Goal: Transaction & Acquisition: Purchase product/service

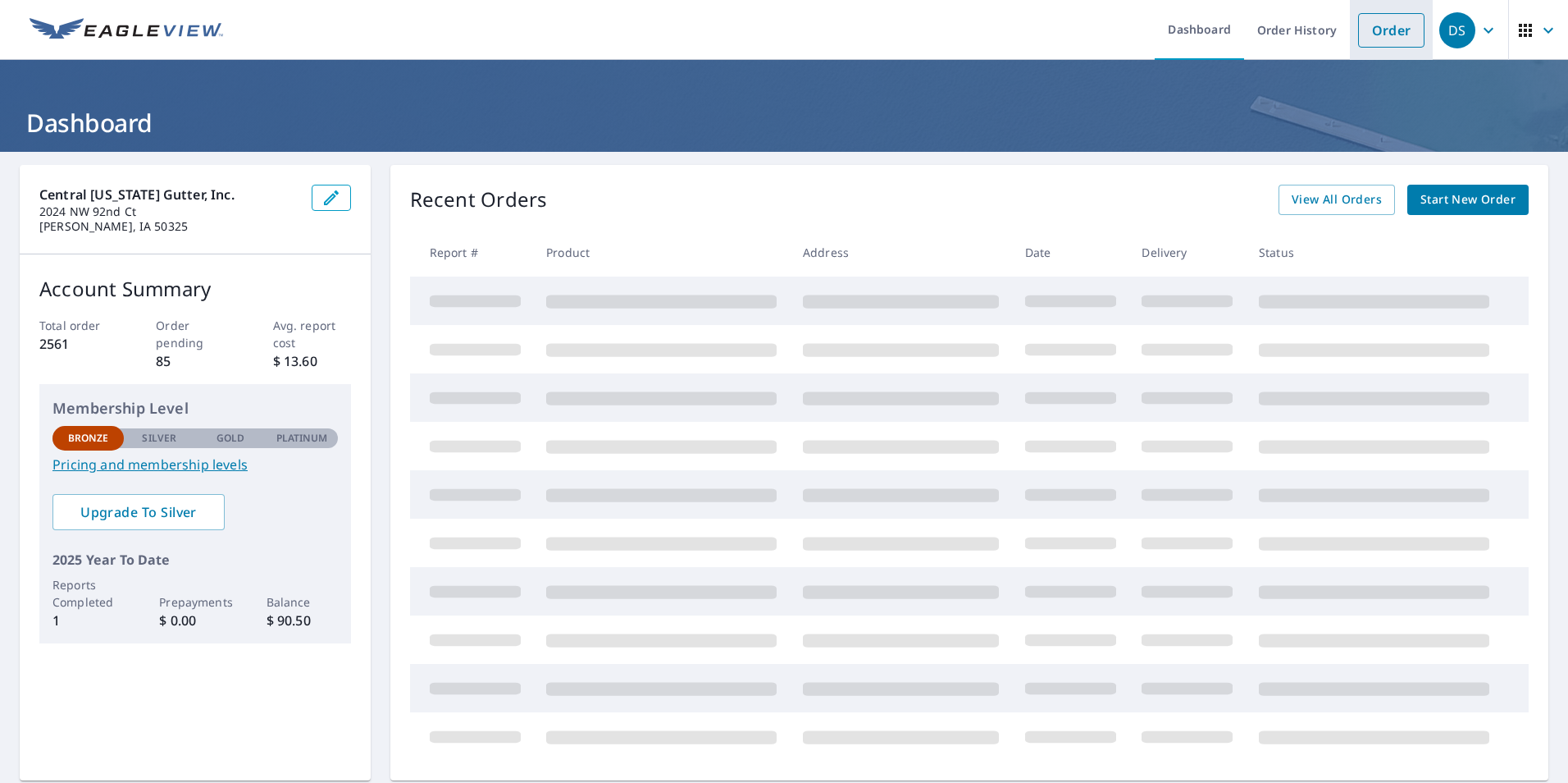
click at [1386, 33] on link "Order" at bounding box center [1391, 30] width 67 height 35
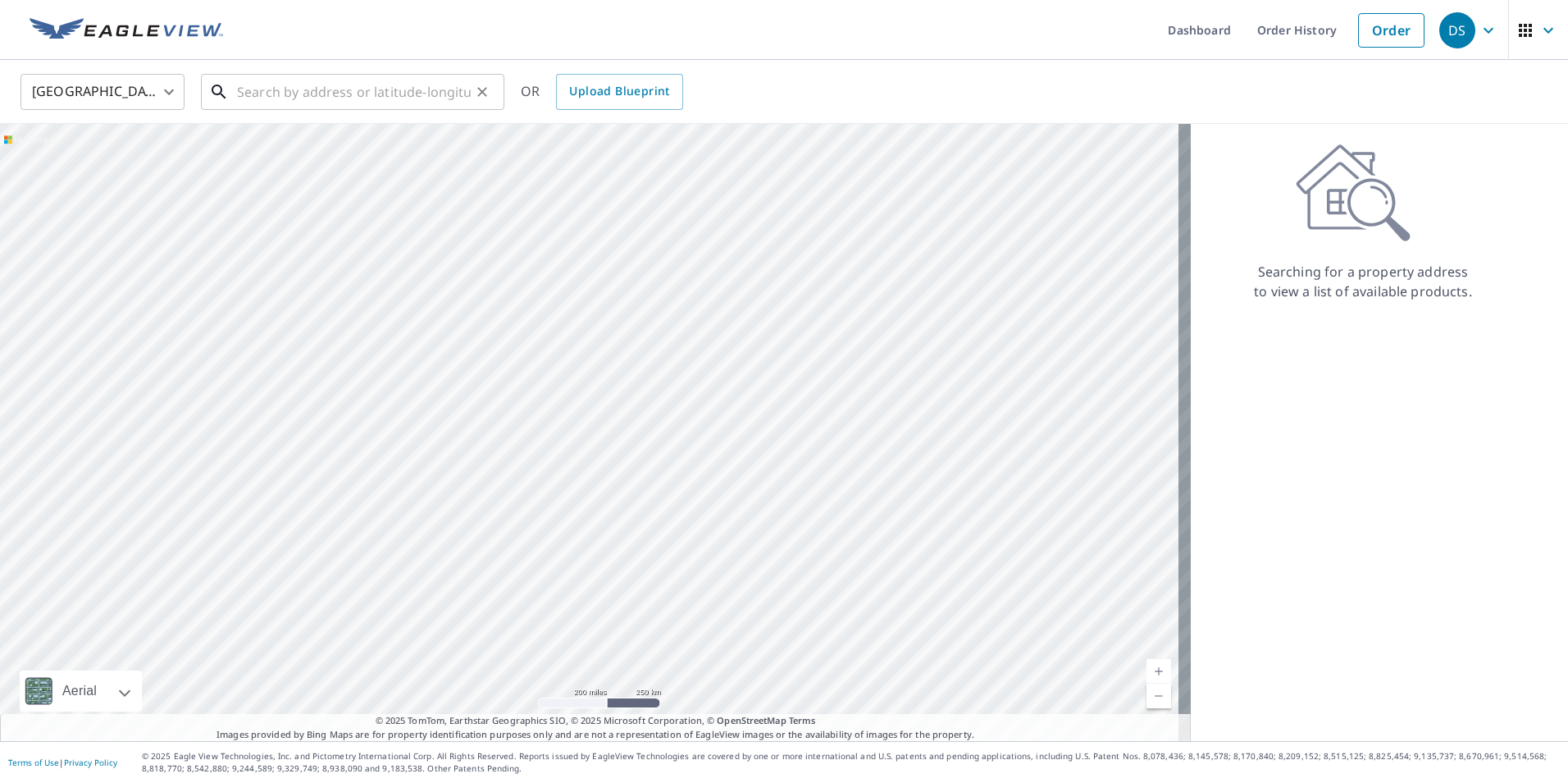
click at [322, 92] on input "text" at bounding box center [354, 91] width 233 height 46
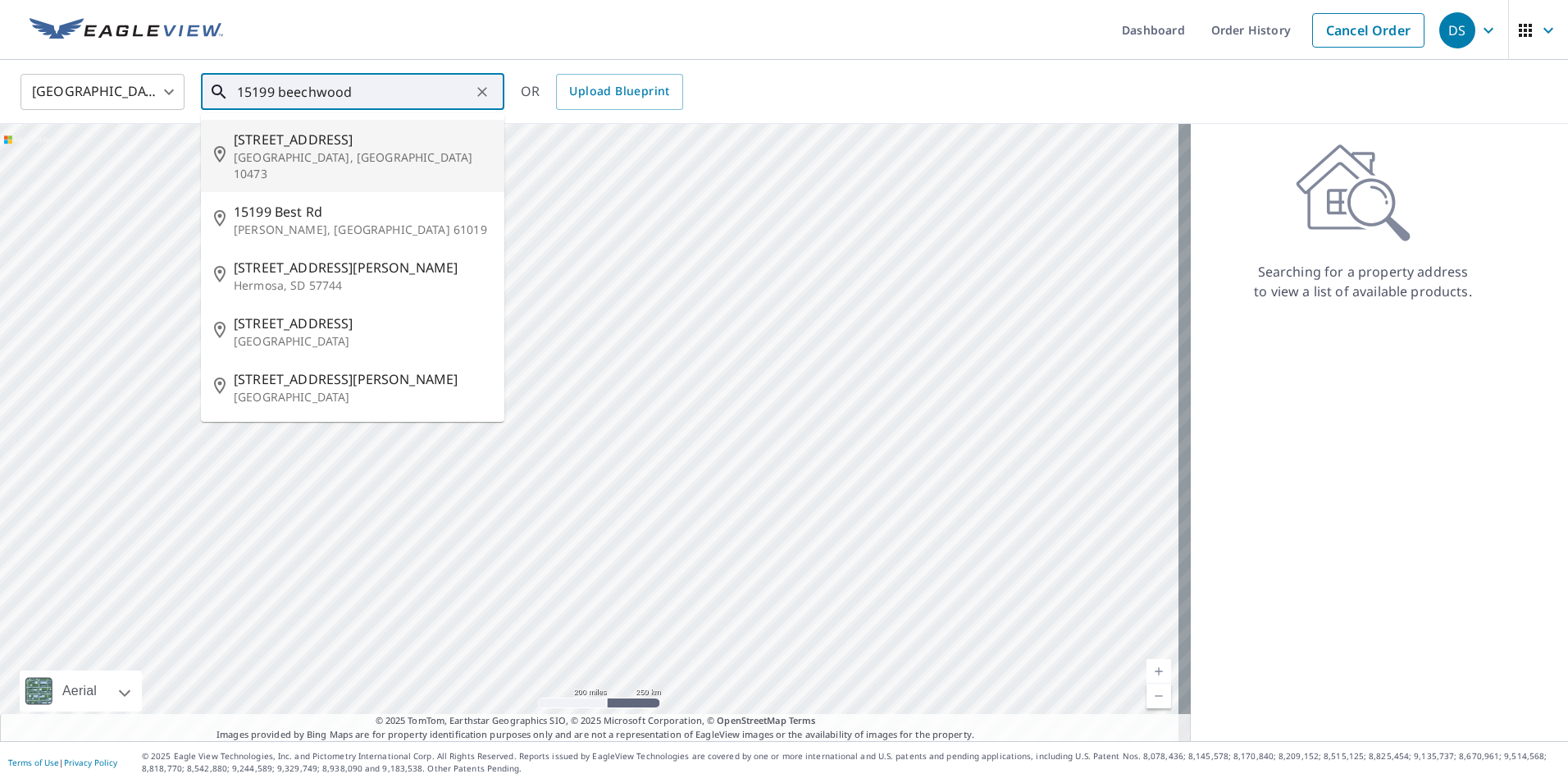
click at [291, 139] on span "[STREET_ADDRESS]" at bounding box center [361, 139] width 257 height 20
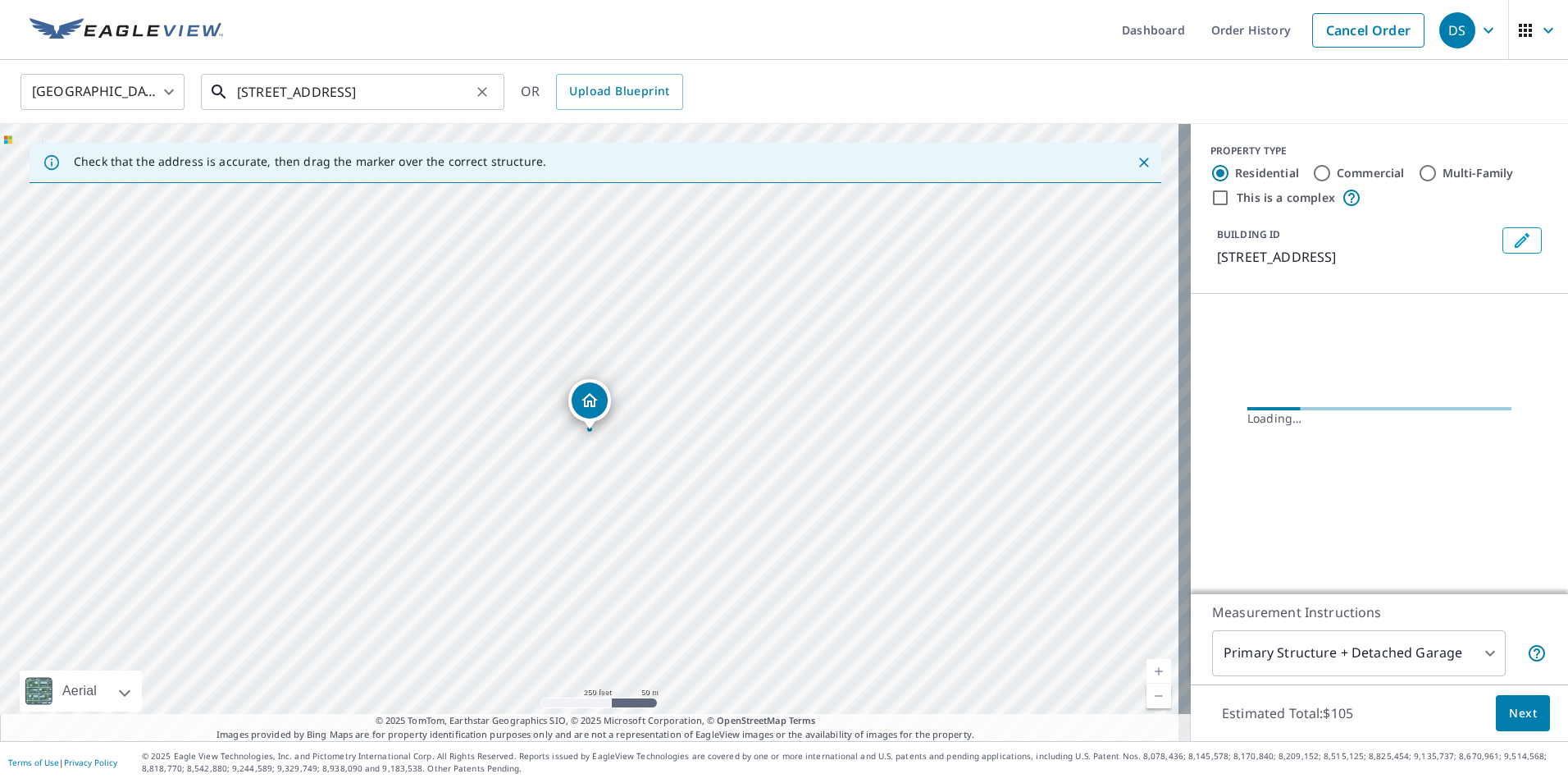
click at [353, 98] on input "[STREET_ADDRESS]" at bounding box center [354, 91] width 233 height 46
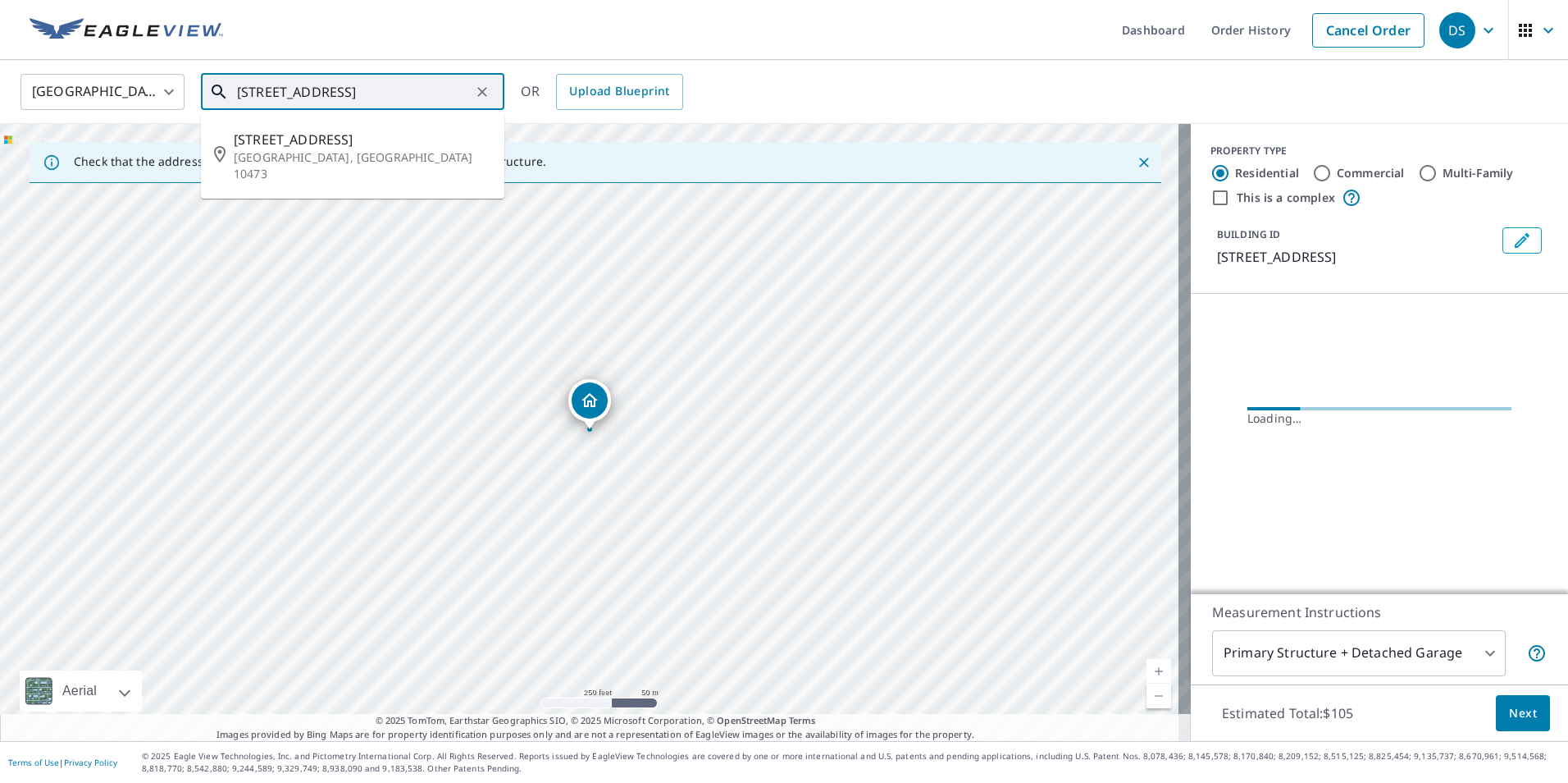
click at [352, 97] on input "[STREET_ADDRESS]" at bounding box center [354, 91] width 233 height 46
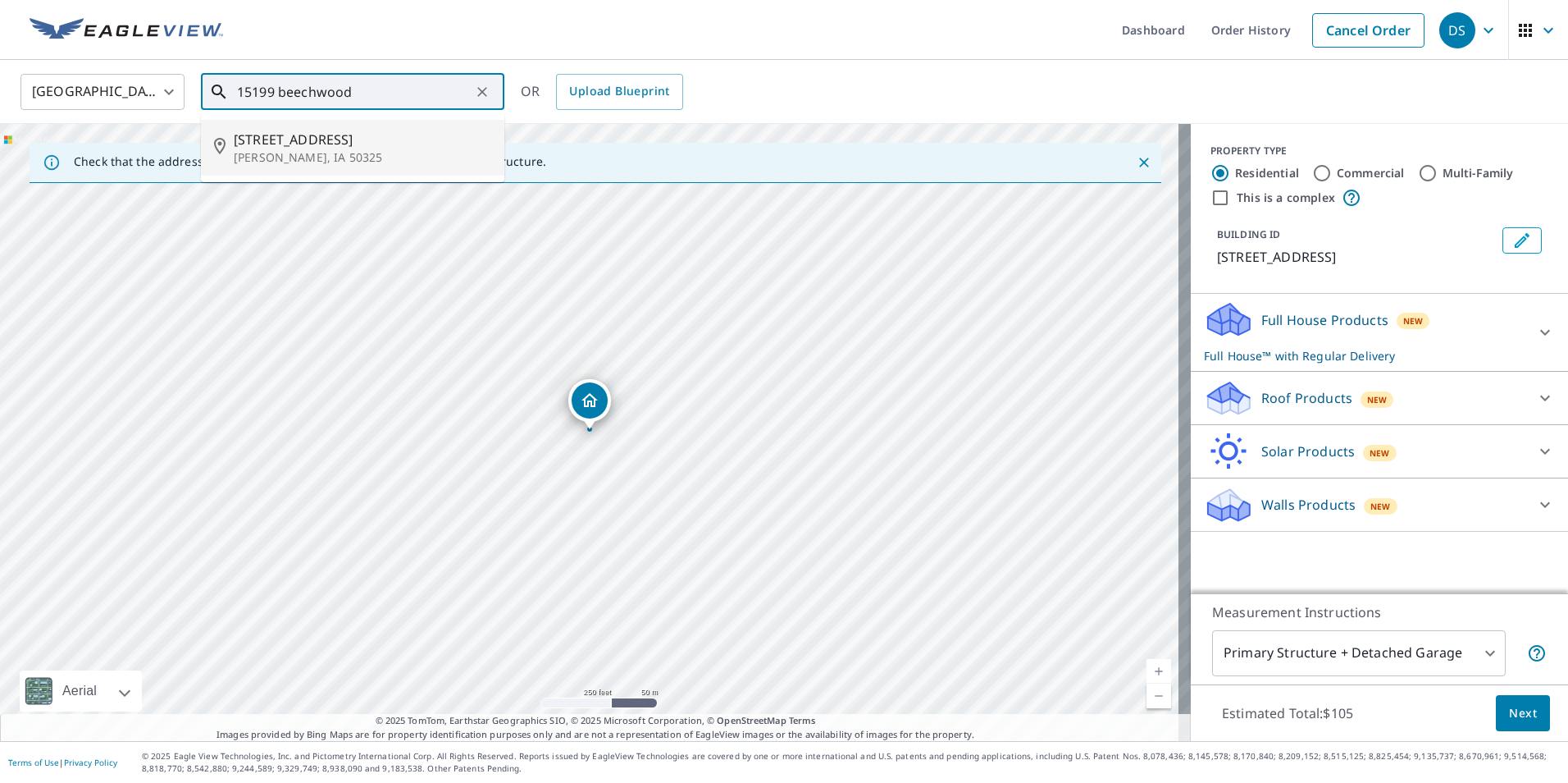
click at [326, 136] on span "[STREET_ADDRESS]" at bounding box center [361, 139] width 257 height 20
type input "[STREET_ADDRESS]"
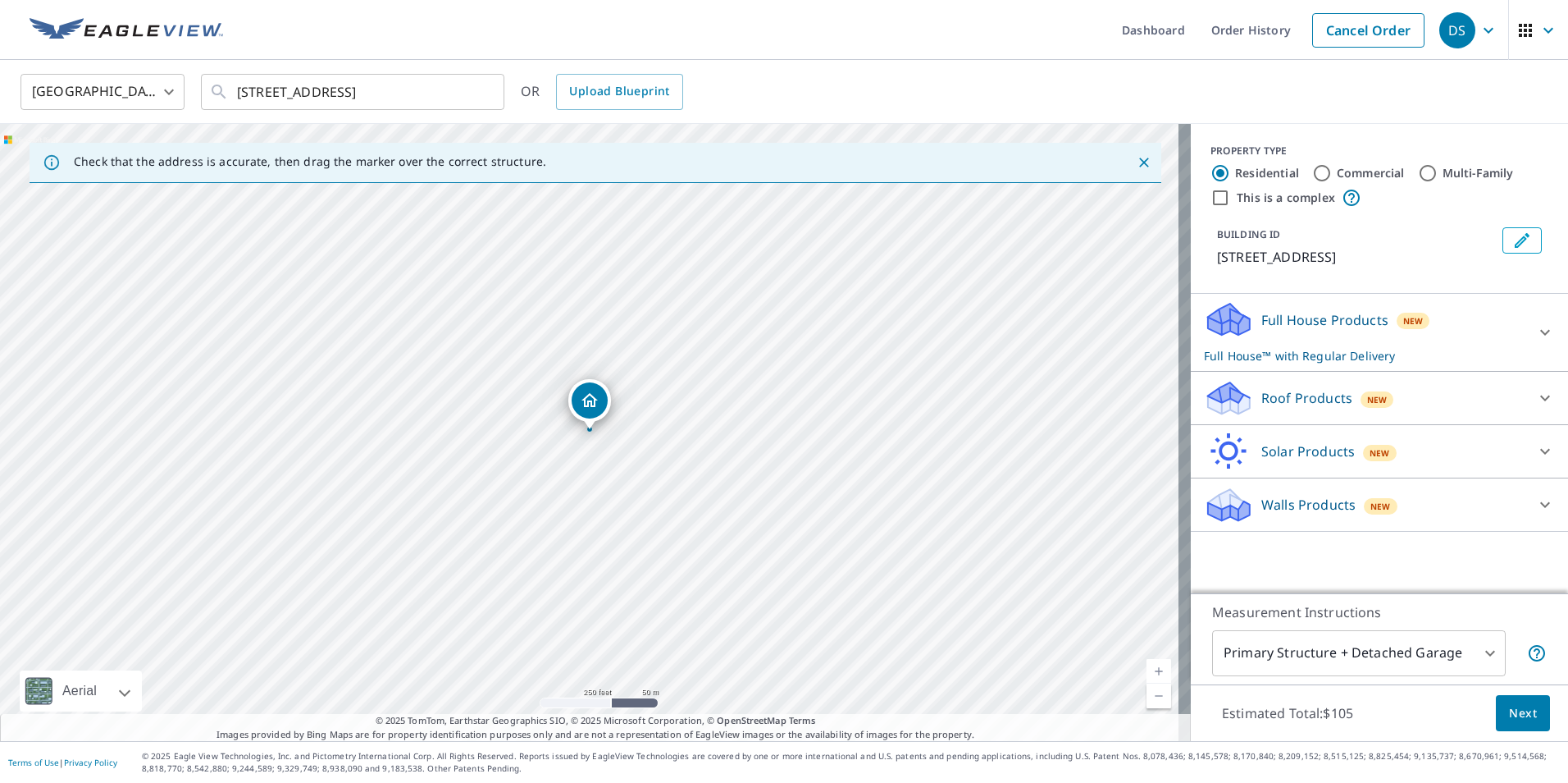
click at [1303, 398] on p "Roof Products" at bounding box center [1307, 398] width 91 height 20
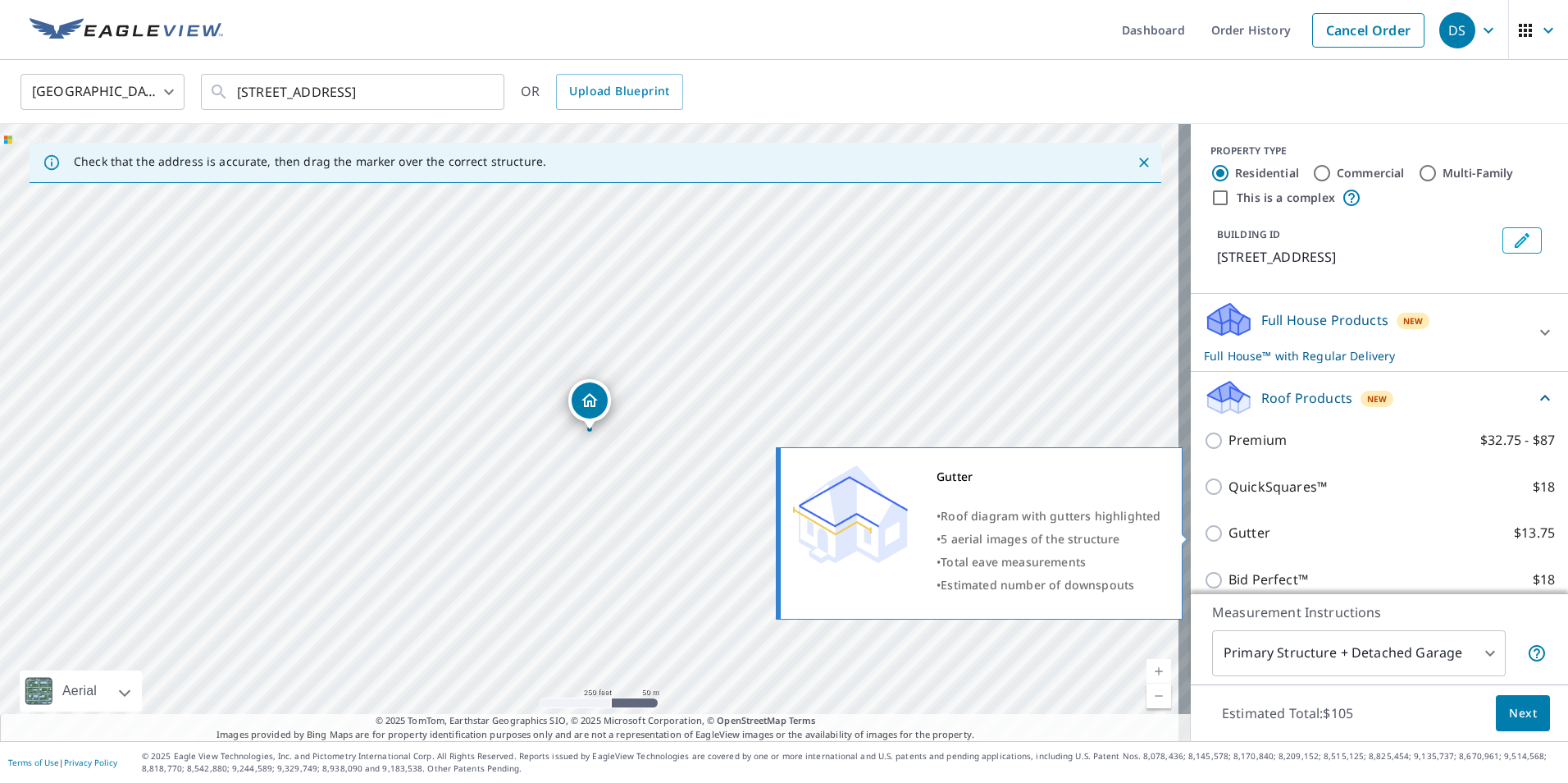
click at [1236, 537] on p "Gutter" at bounding box center [1249, 533] width 42 height 21
click at [1228, 537] on input "Gutter $13.75" at bounding box center [1215, 534] width 25 height 20
checkbox input "true"
checkbox input "false"
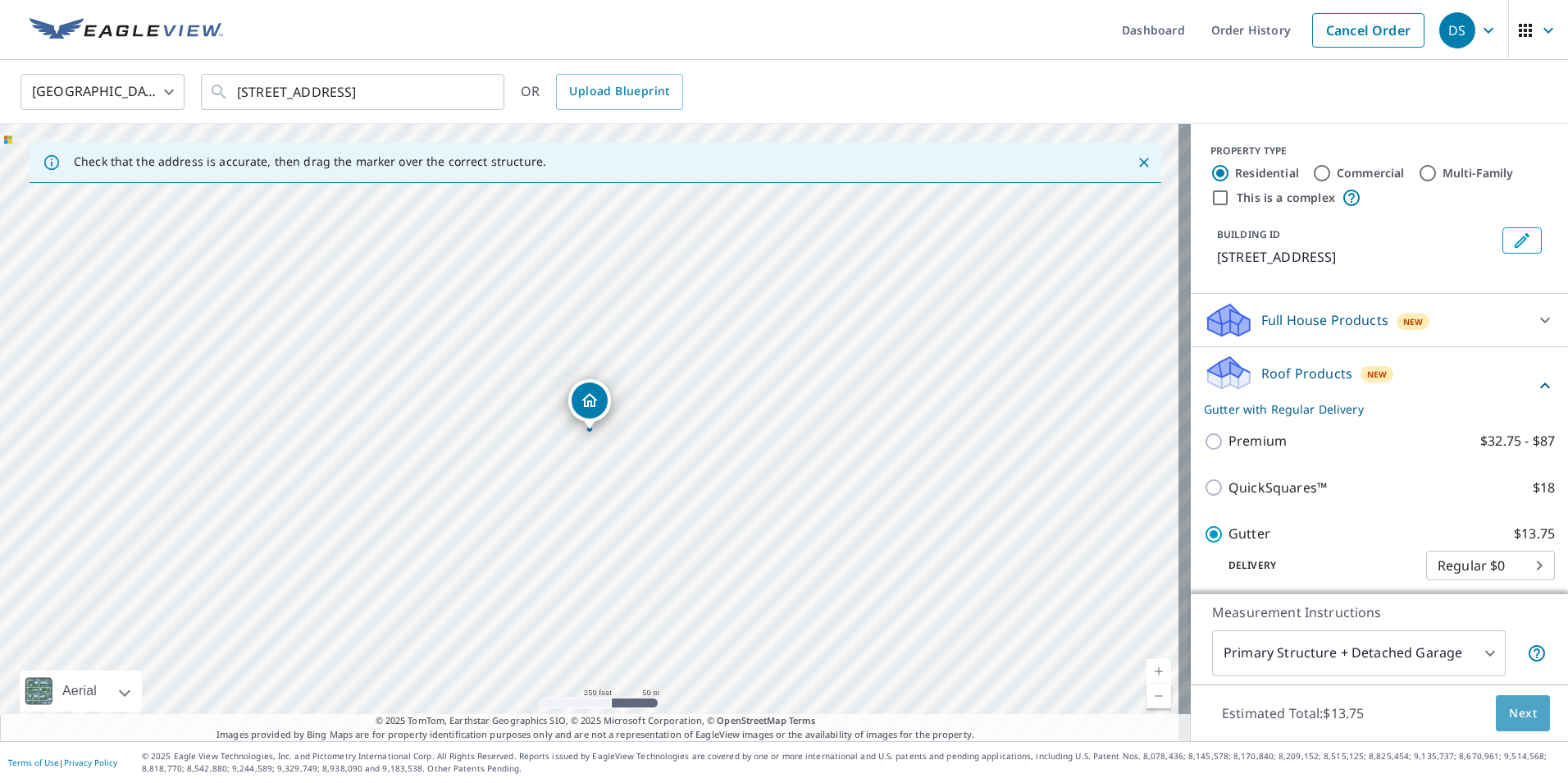
click at [1509, 706] on span "Next" at bounding box center [1523, 713] width 28 height 21
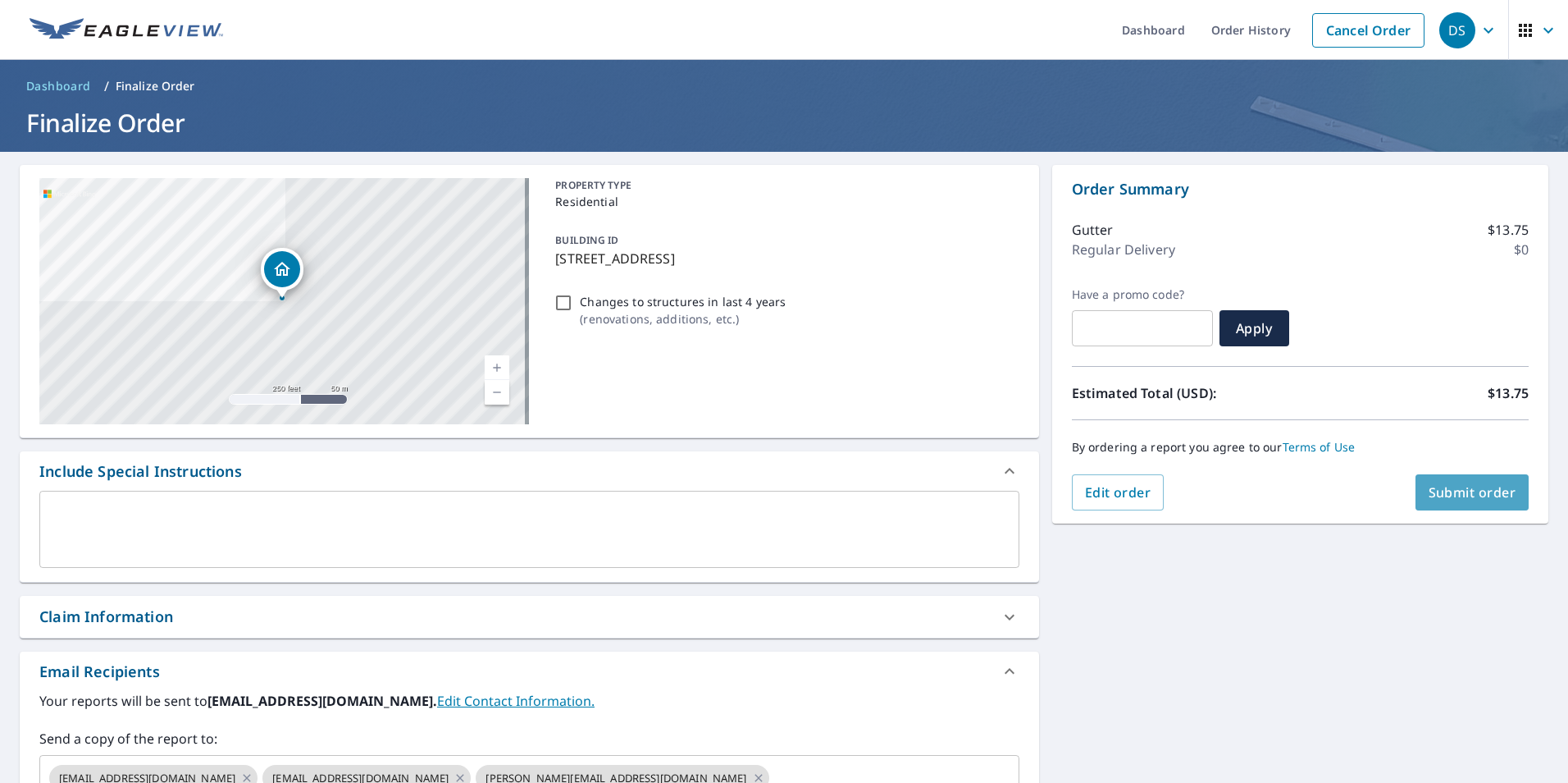
click at [1467, 493] on span "Submit order" at bounding box center [1473, 492] width 87 height 18
checkbox input "true"
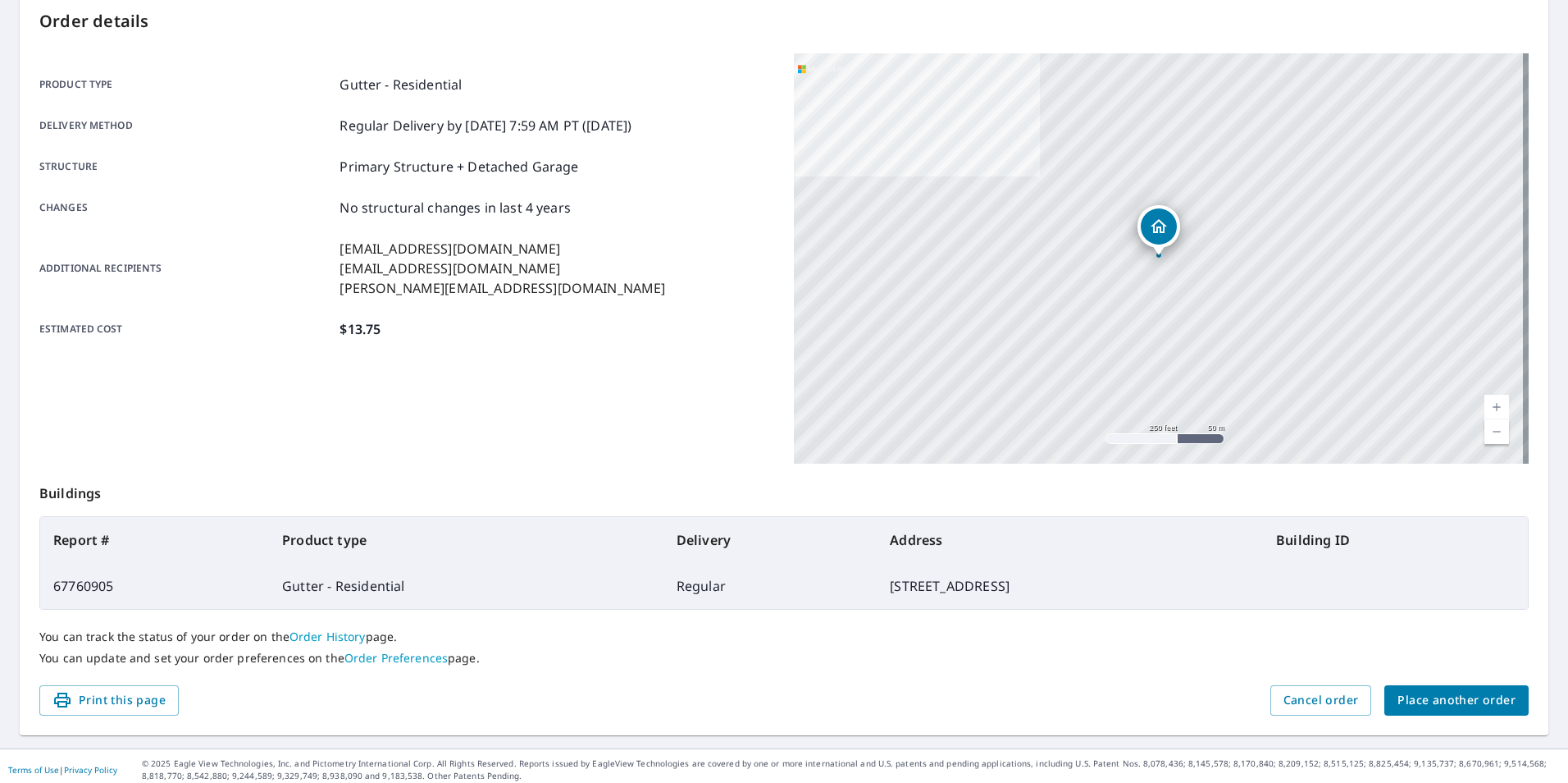
scroll to position [183, 0]
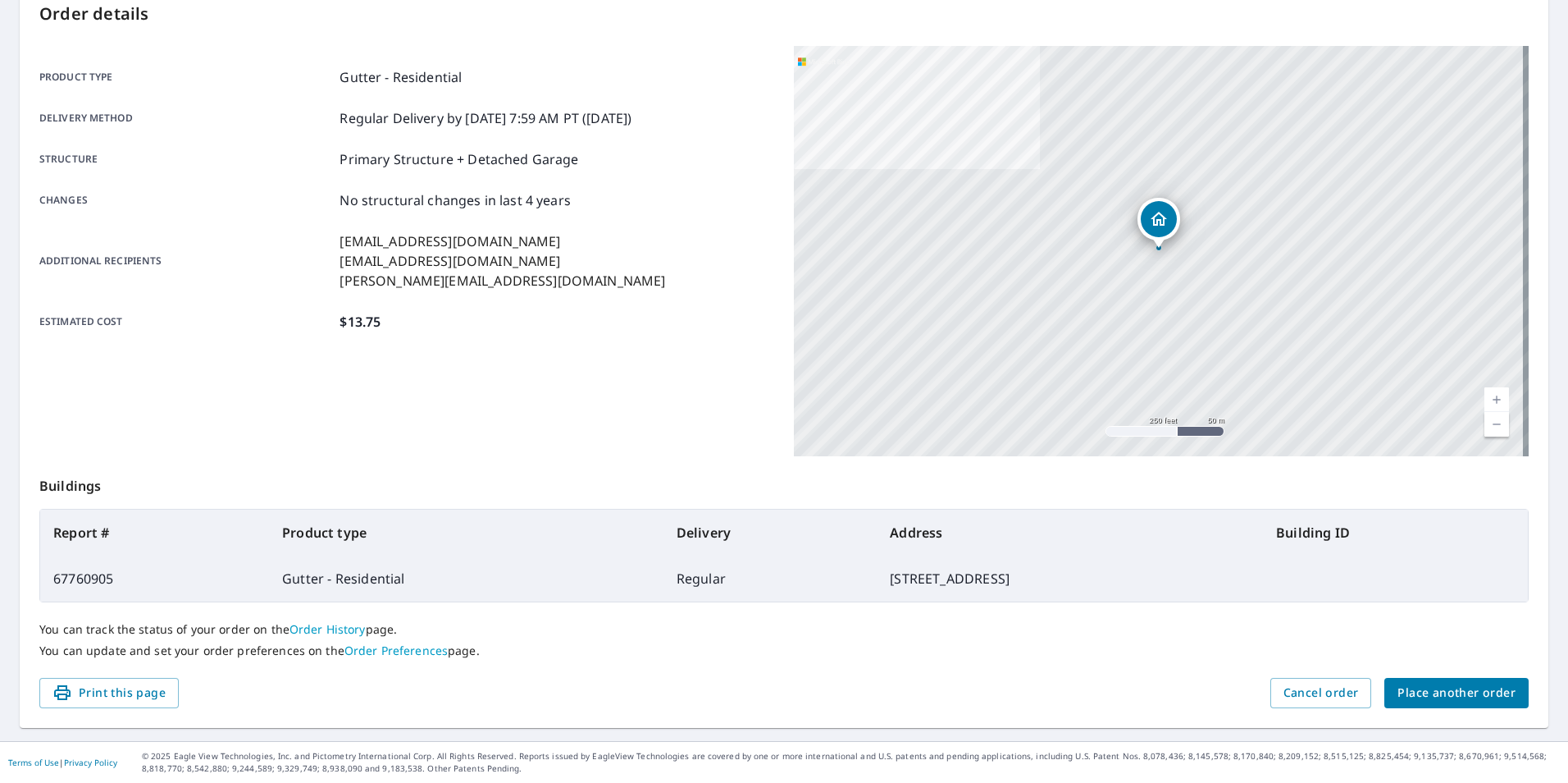
click at [1430, 693] on span "Place another order" at bounding box center [1456, 693] width 118 height 21
